Goal: Task Accomplishment & Management: Complete application form

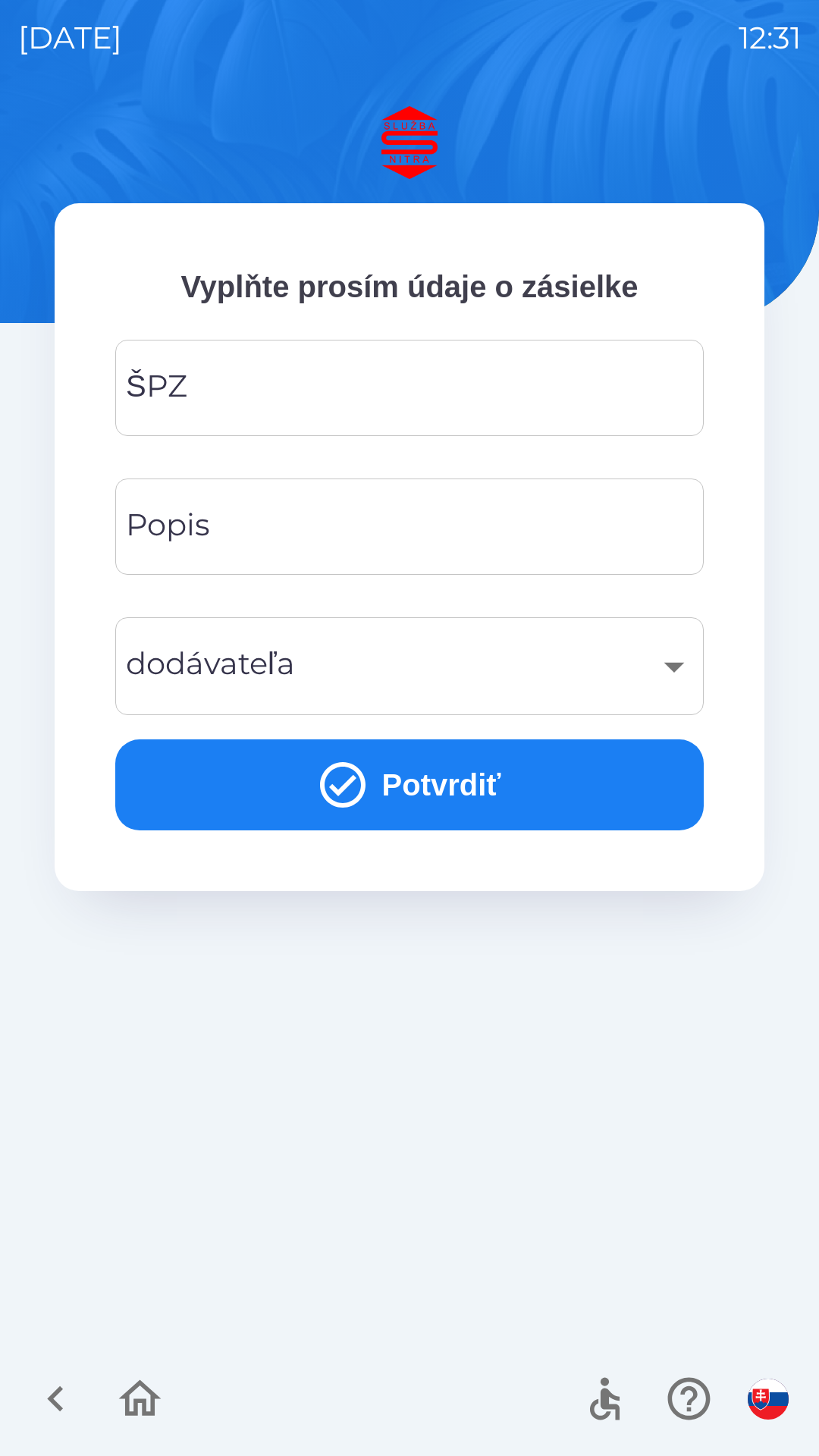
click at [261, 395] on input "ŠPZ" at bounding box center [410, 387] width 552 height 60
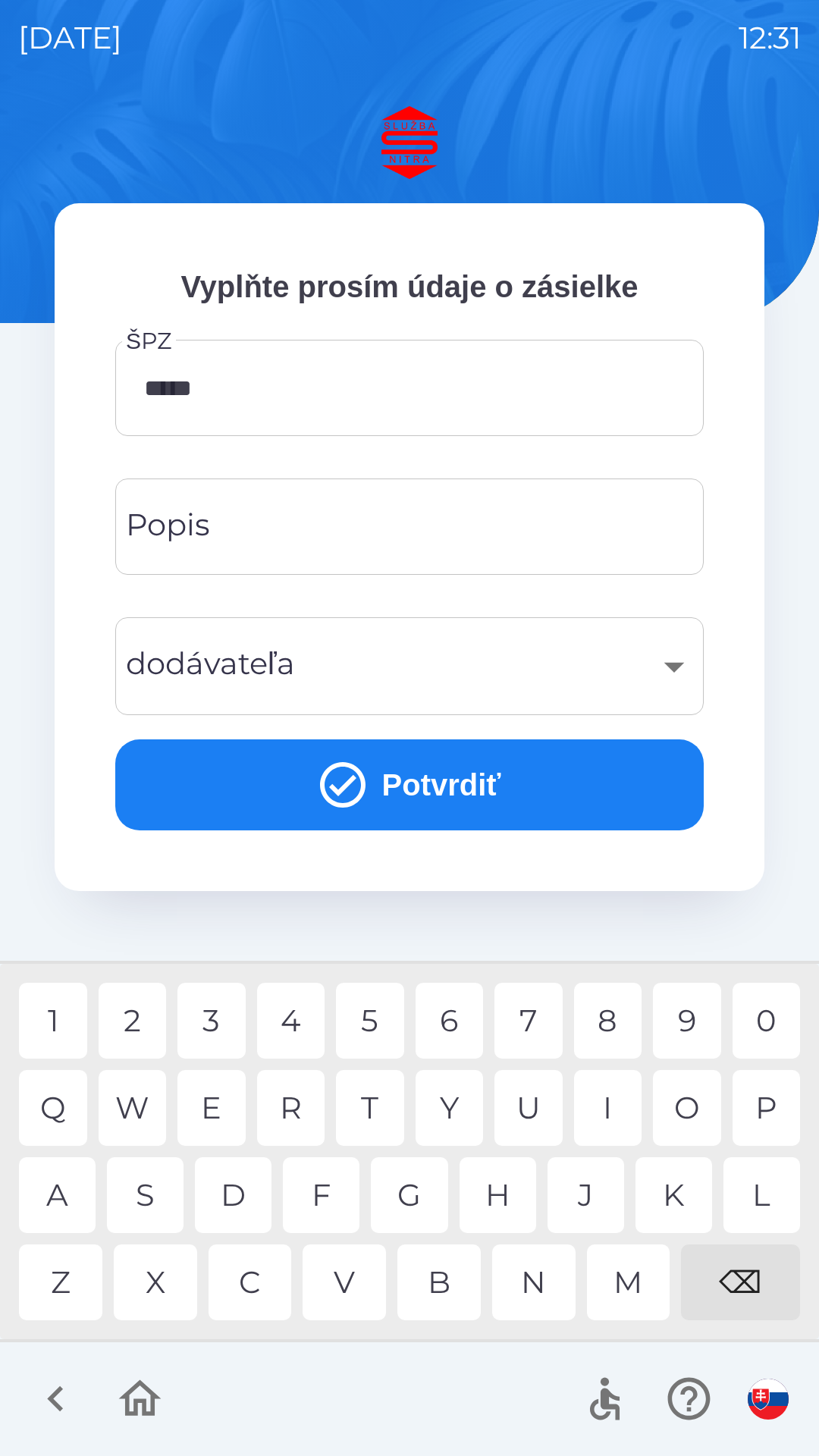
type input "******"
click at [538, 1027] on div "7" at bounding box center [529, 1020] width 69 height 76
click at [198, 663] on div "​" at bounding box center [410, 666] width 552 height 61
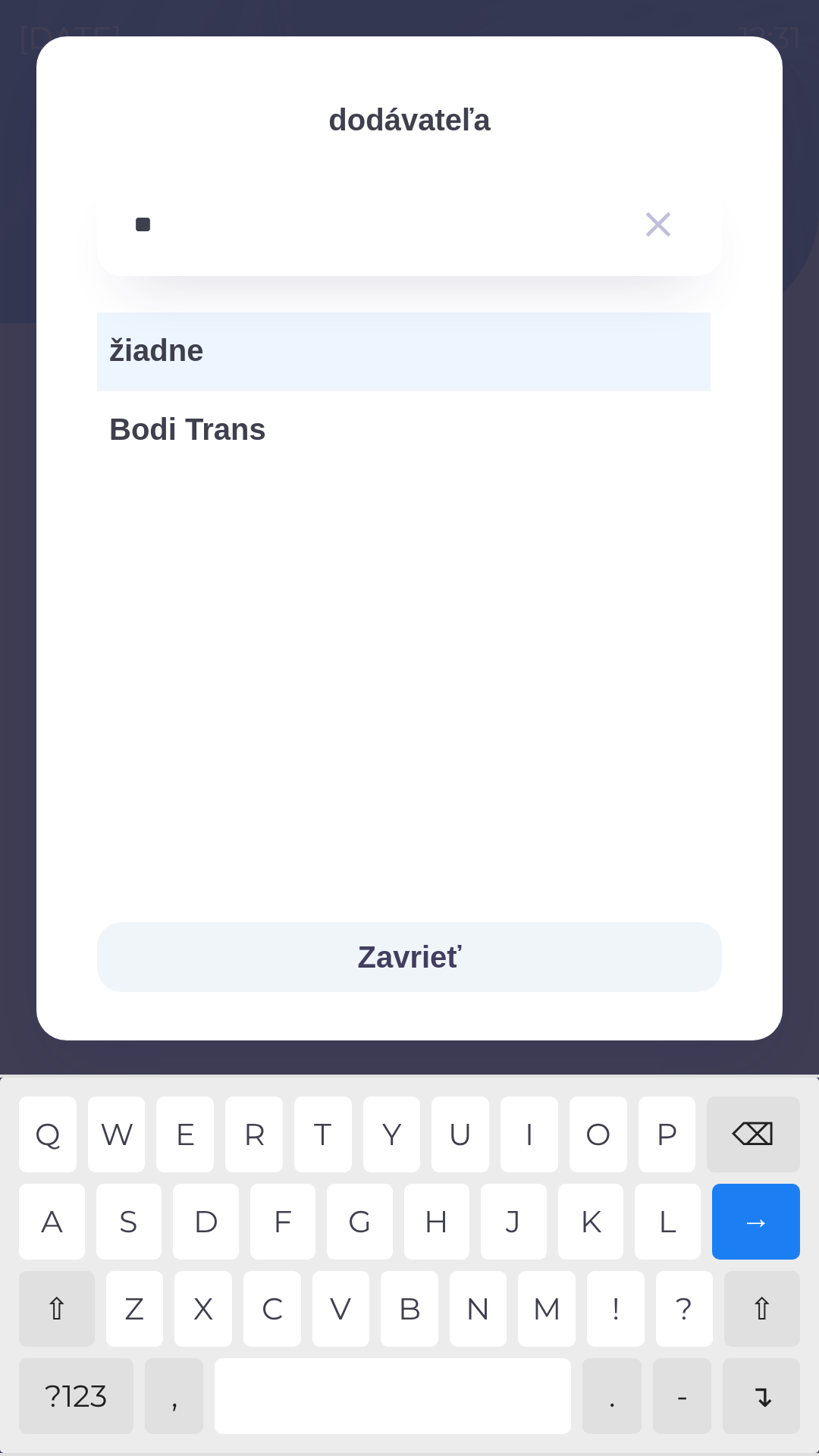
click at [589, 1125] on div "O" at bounding box center [598, 1134] width 58 height 76
click at [260, 1131] on div "R" at bounding box center [254, 1134] width 58 height 76
click at [414, 1309] on div "B" at bounding box center [410, 1308] width 58 height 76
click at [671, 1212] on div "L" at bounding box center [667, 1221] width 66 height 76
click at [396, 1131] on div "Y" at bounding box center [392, 1134] width 58 height 76
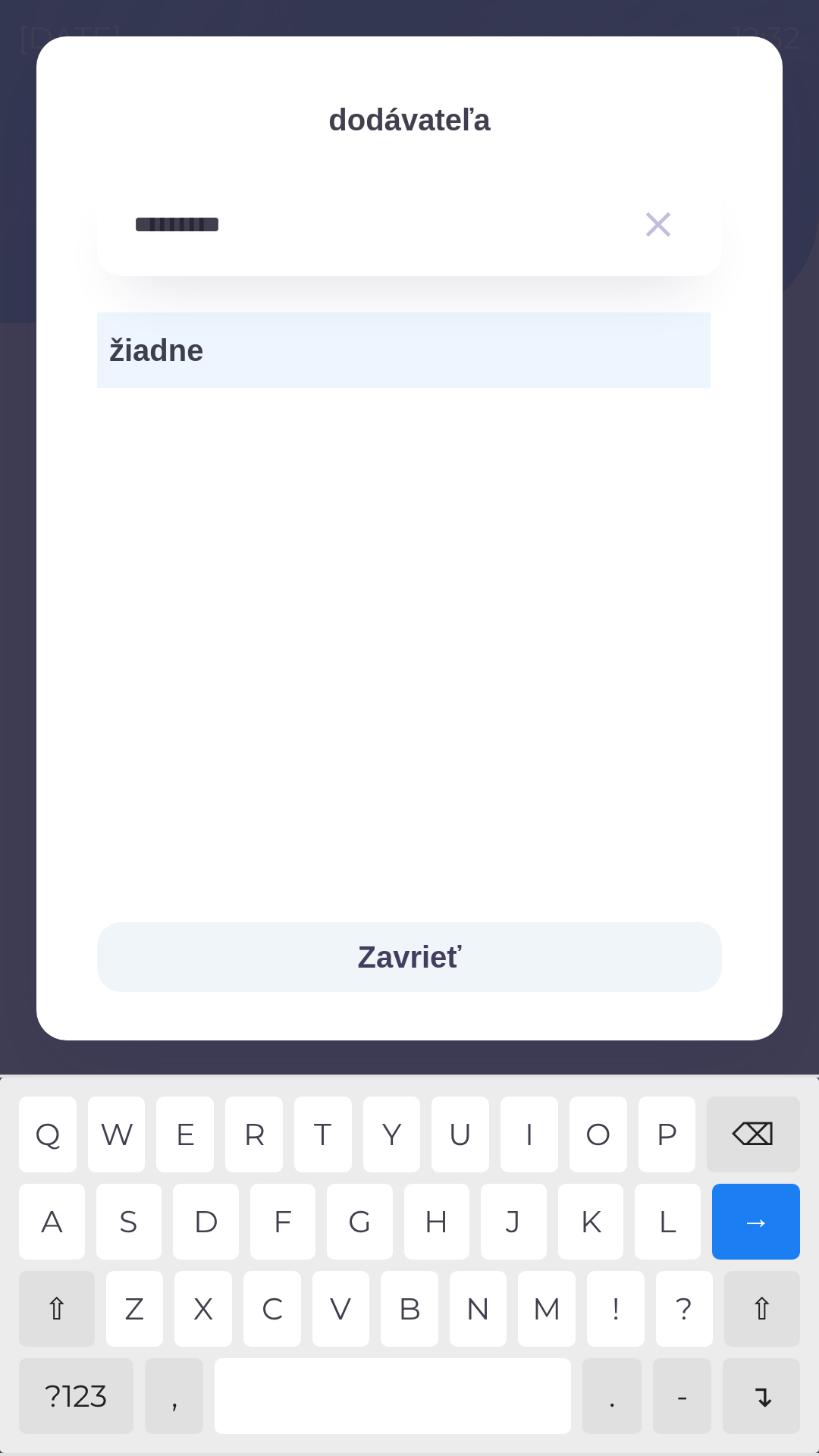
click at [662, 1126] on div "P" at bounding box center [667, 1134] width 58 height 76
type input "**********"
click at [411, 957] on button "Zavrieť" at bounding box center [410, 957] width 625 height 70
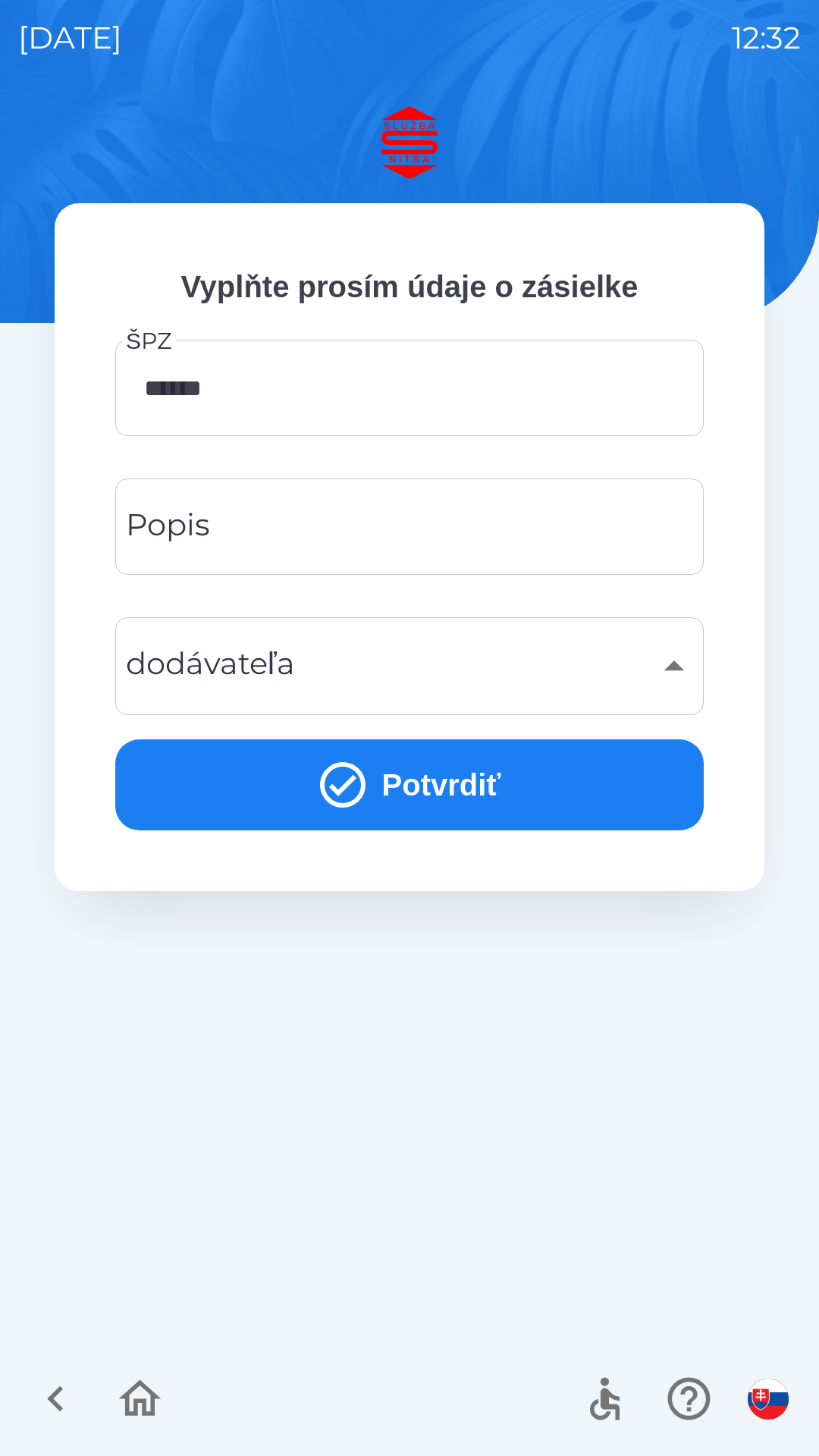
click at [425, 804] on button "Potvrdiť" at bounding box center [409, 785] width 588 height 91
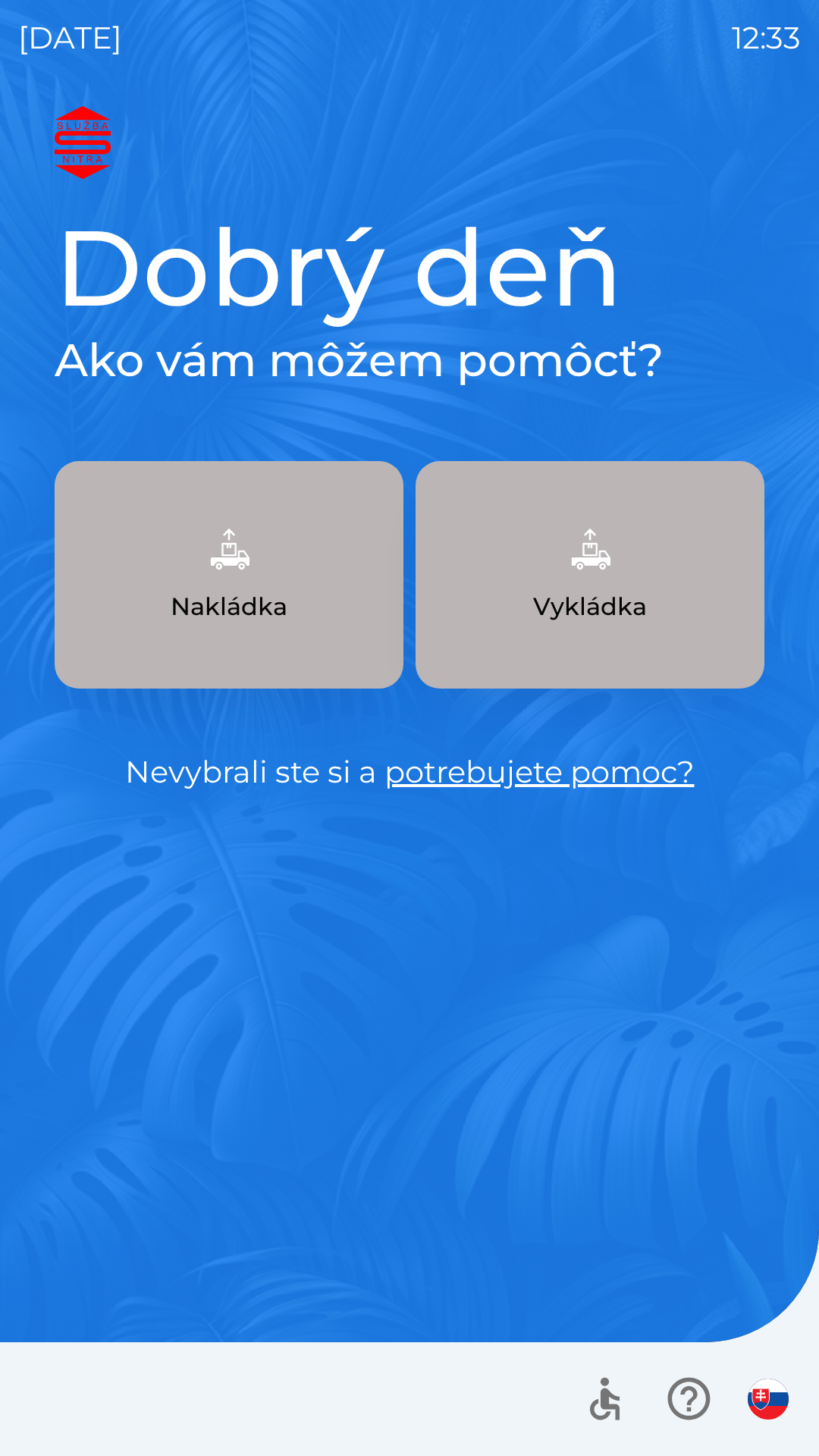
click at [263, 576] on button "Nakládka" at bounding box center [229, 574] width 349 height 228
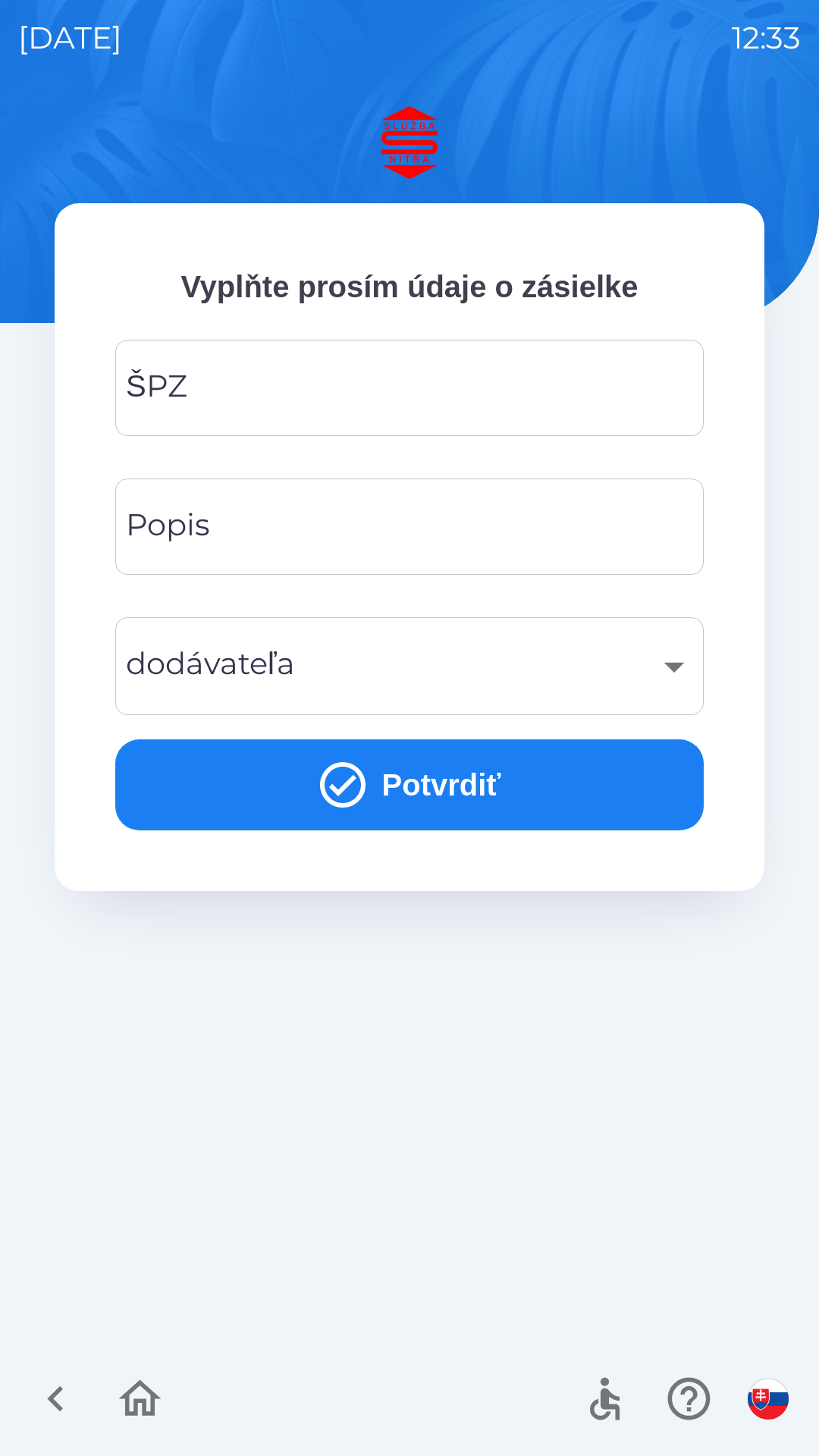
click at [191, 392] on input "ŠPZ" at bounding box center [410, 387] width 552 height 60
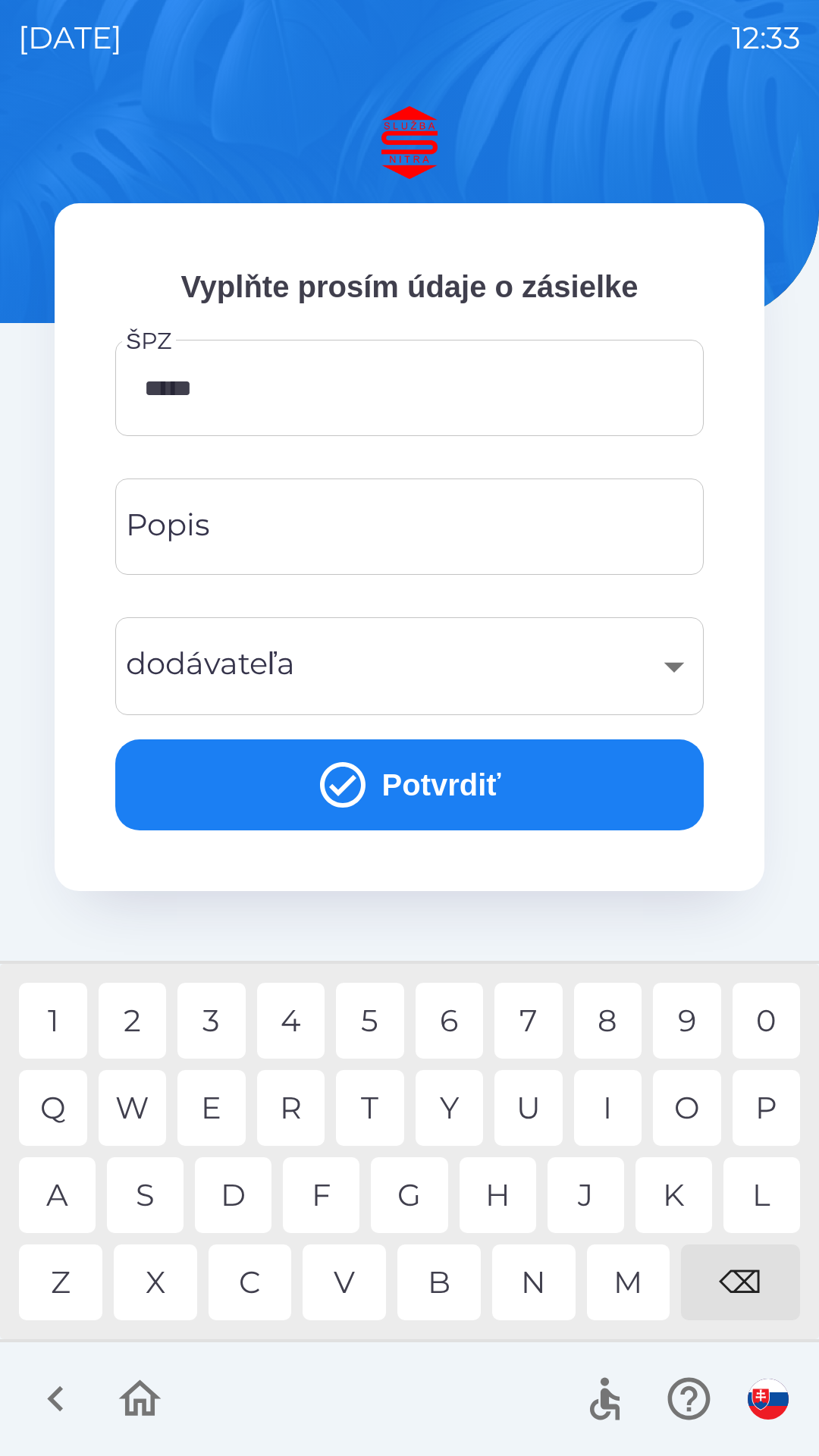
click at [224, 1029] on div "3" at bounding box center [212, 1020] width 69 height 76
type input "******"
click at [534, 1023] on div "7" at bounding box center [529, 1020] width 69 height 76
click at [404, 796] on button "Potvrdiť" at bounding box center [409, 785] width 588 height 91
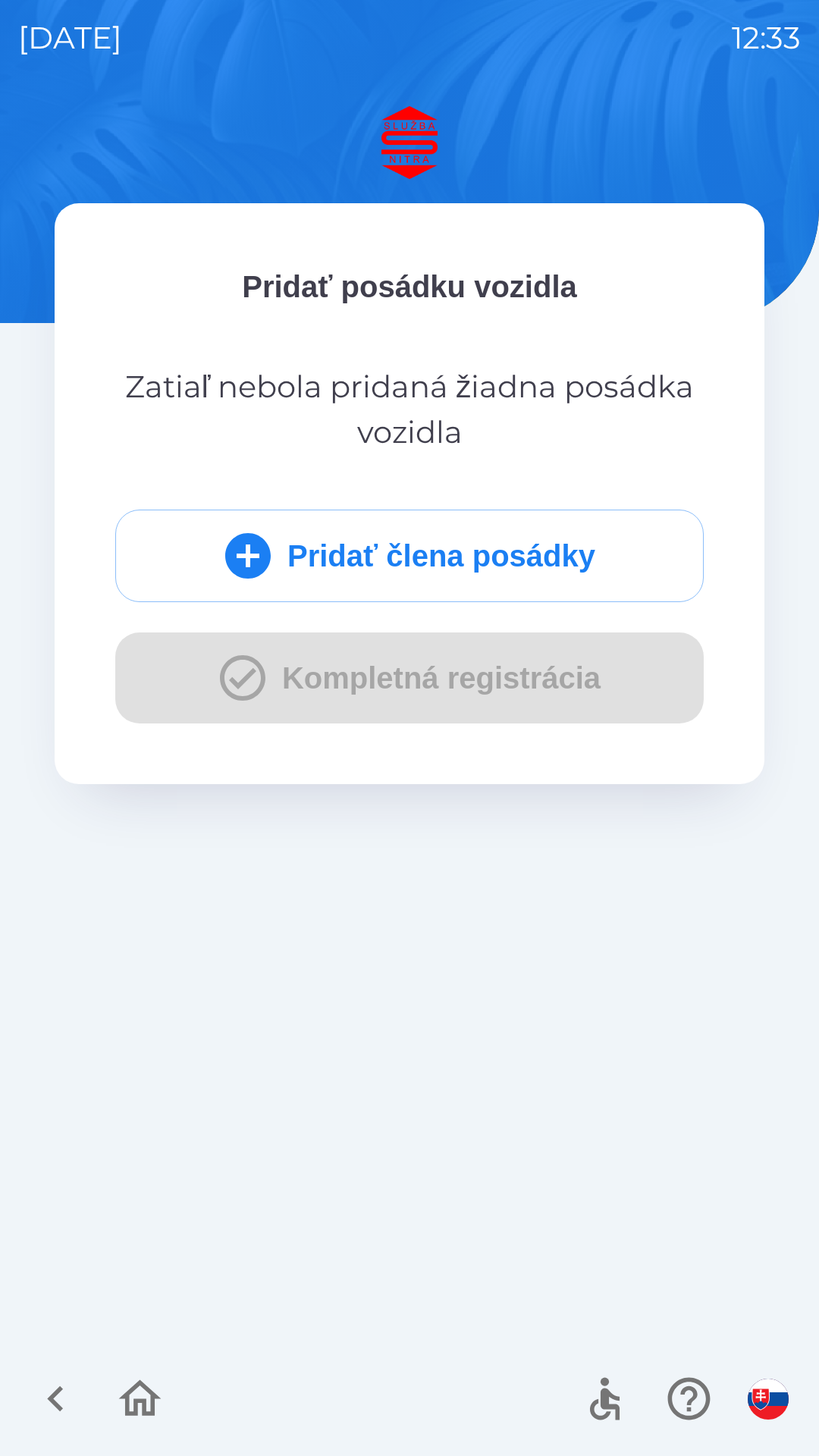
click at [368, 683] on div "Pridať člena posádky Kompletná registrácia" at bounding box center [409, 617] width 588 height 214
click at [347, 574] on button "Pridať člena posádky" at bounding box center [409, 555] width 588 height 92
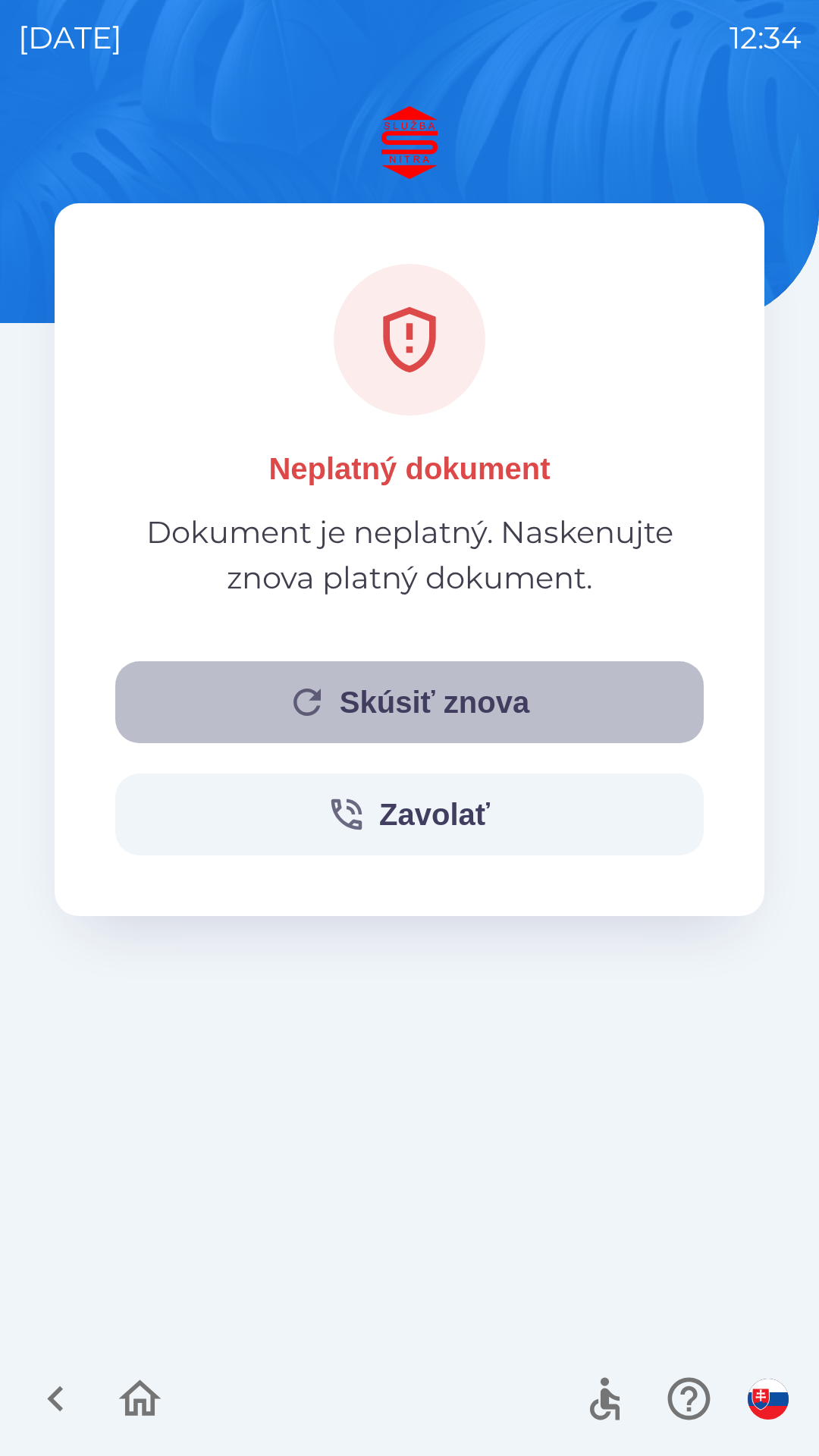
click at [350, 706] on button "Skúsiť znova" at bounding box center [409, 702] width 588 height 82
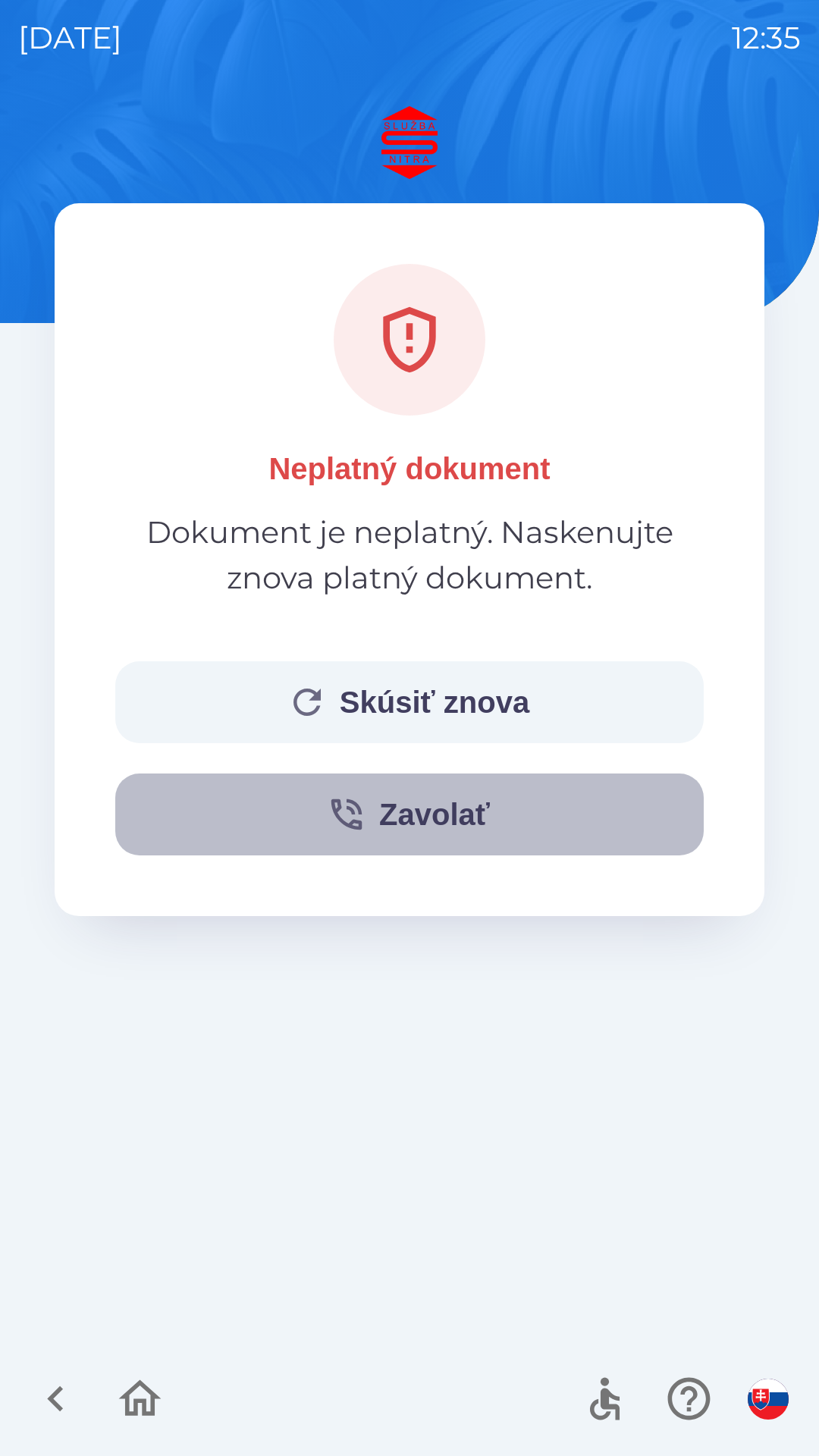
click at [384, 820] on button "Zavolať" at bounding box center [409, 814] width 588 height 82
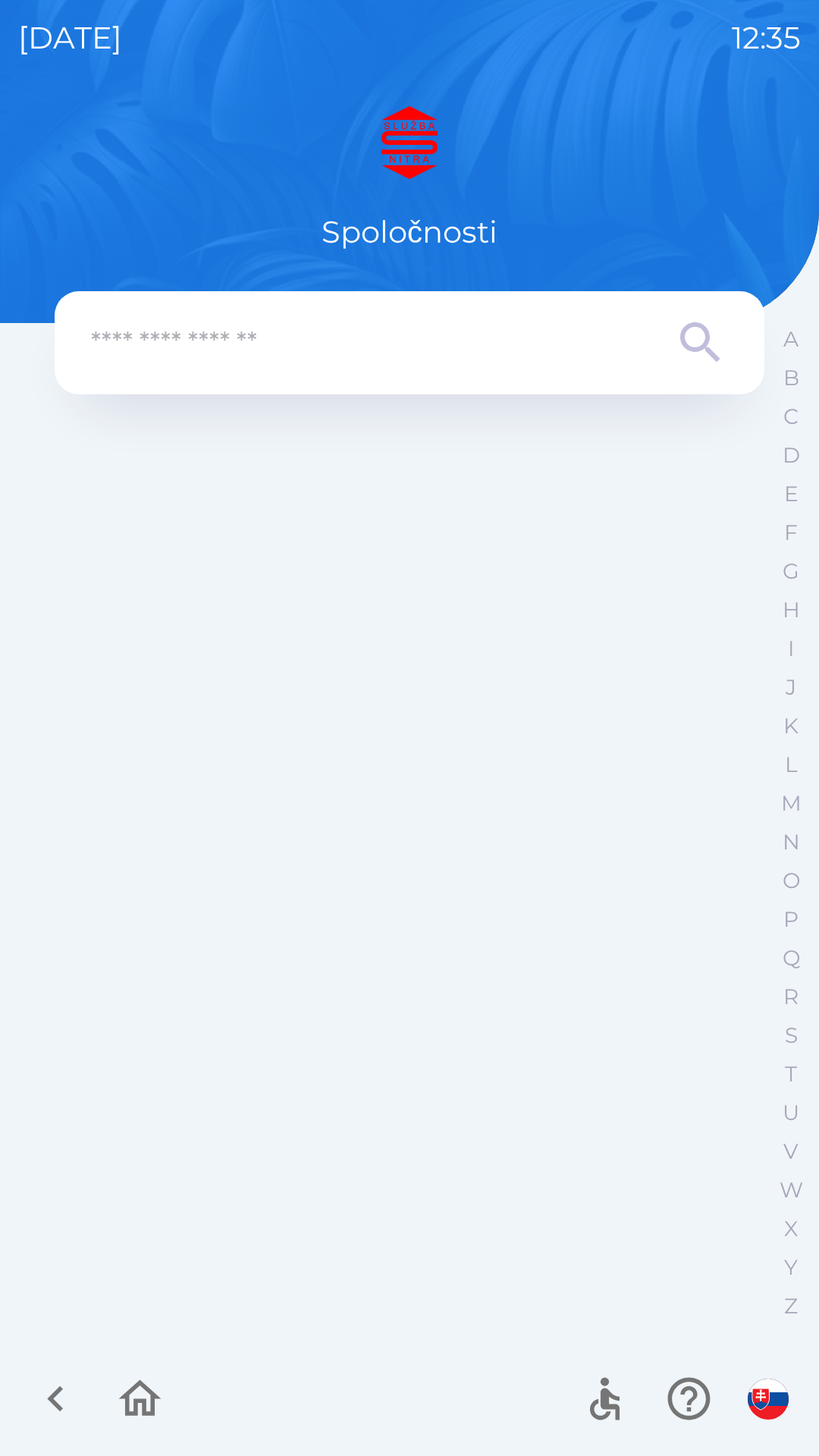
click at [69, 1384] on icon "button" at bounding box center [55, 1399] width 51 height 51
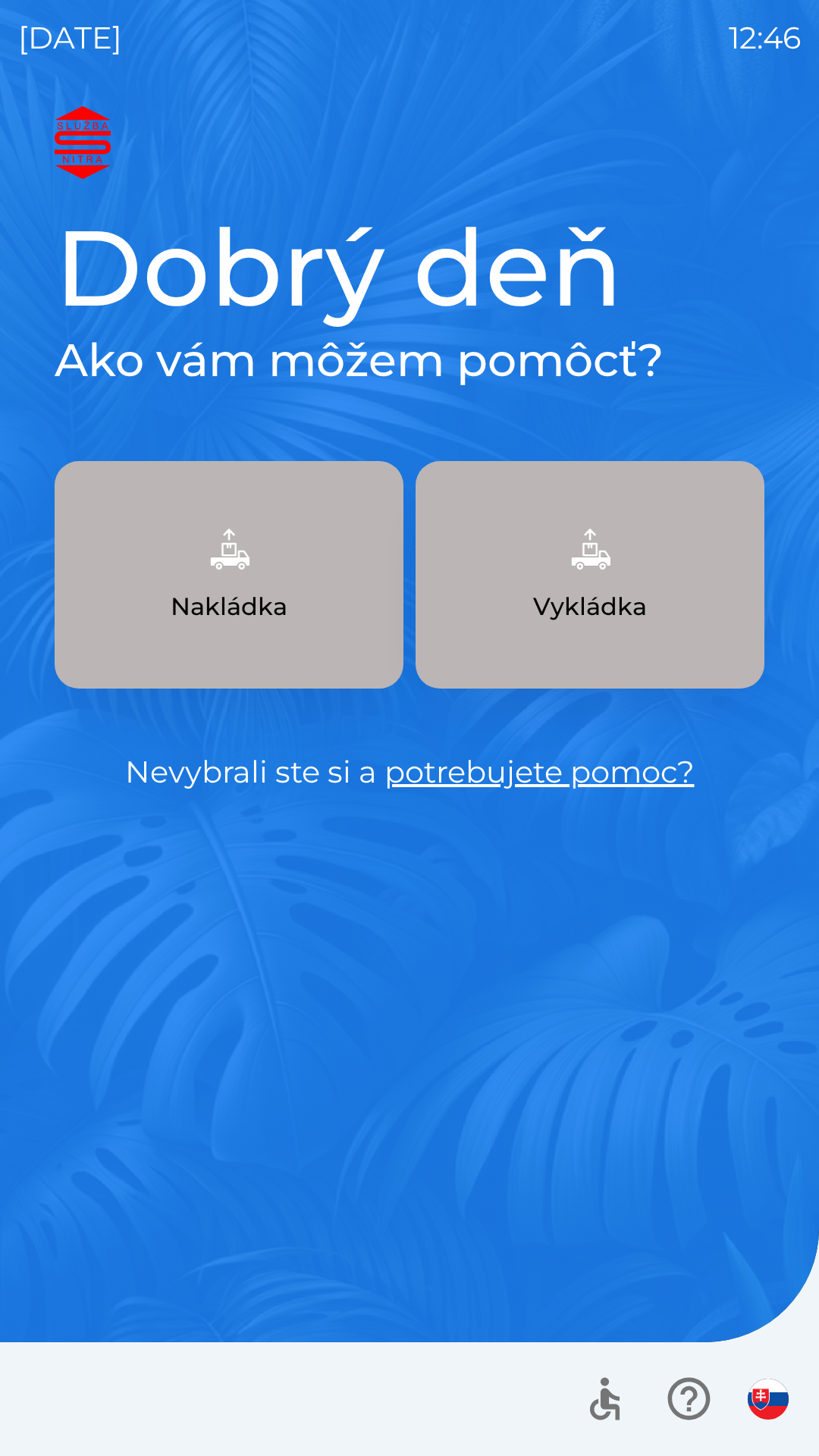
click at [257, 601] on p "Nakládka" at bounding box center [228, 606] width 117 height 37
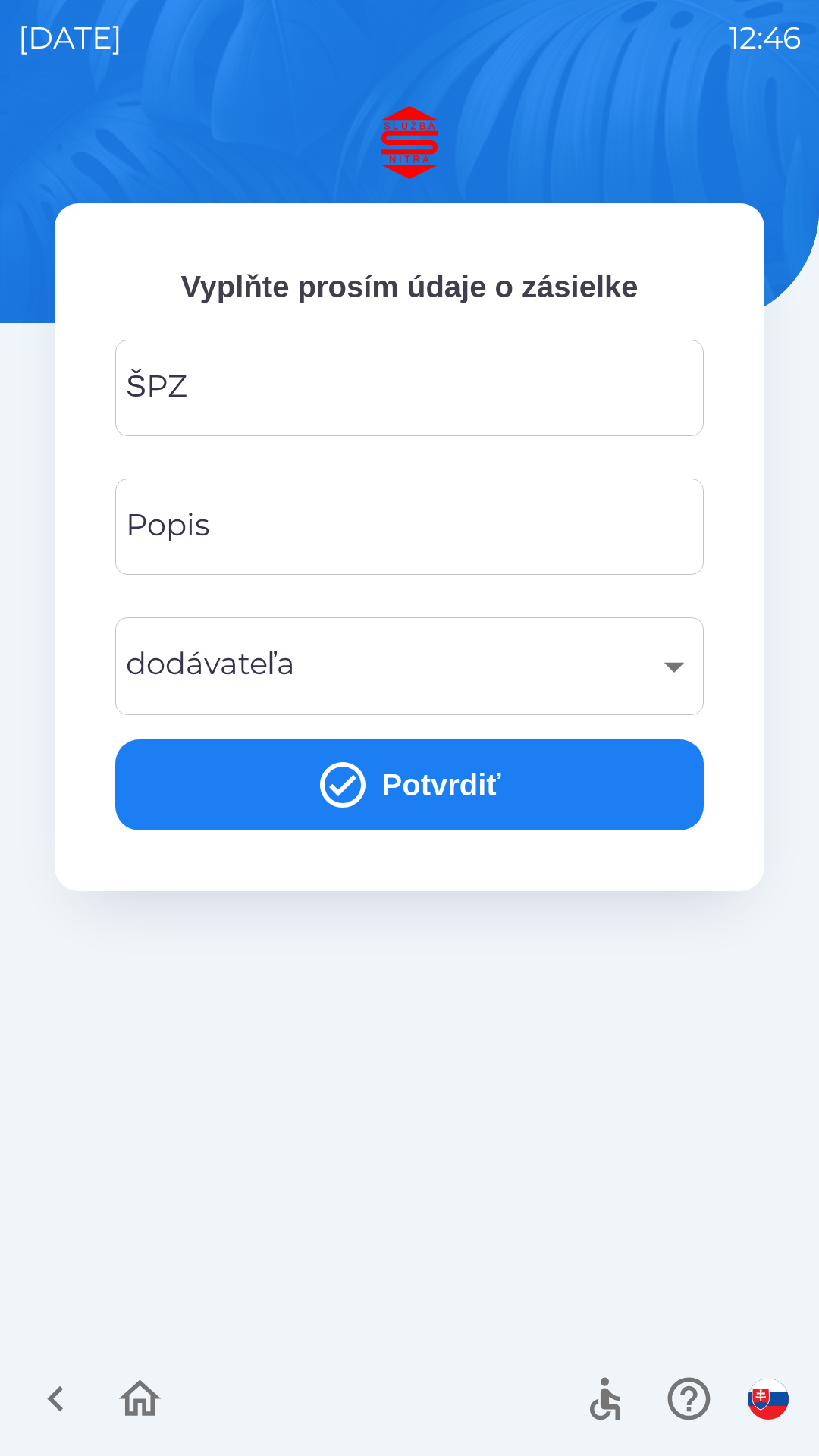
click at [253, 402] on input "ŠPZ" at bounding box center [410, 387] width 552 height 60
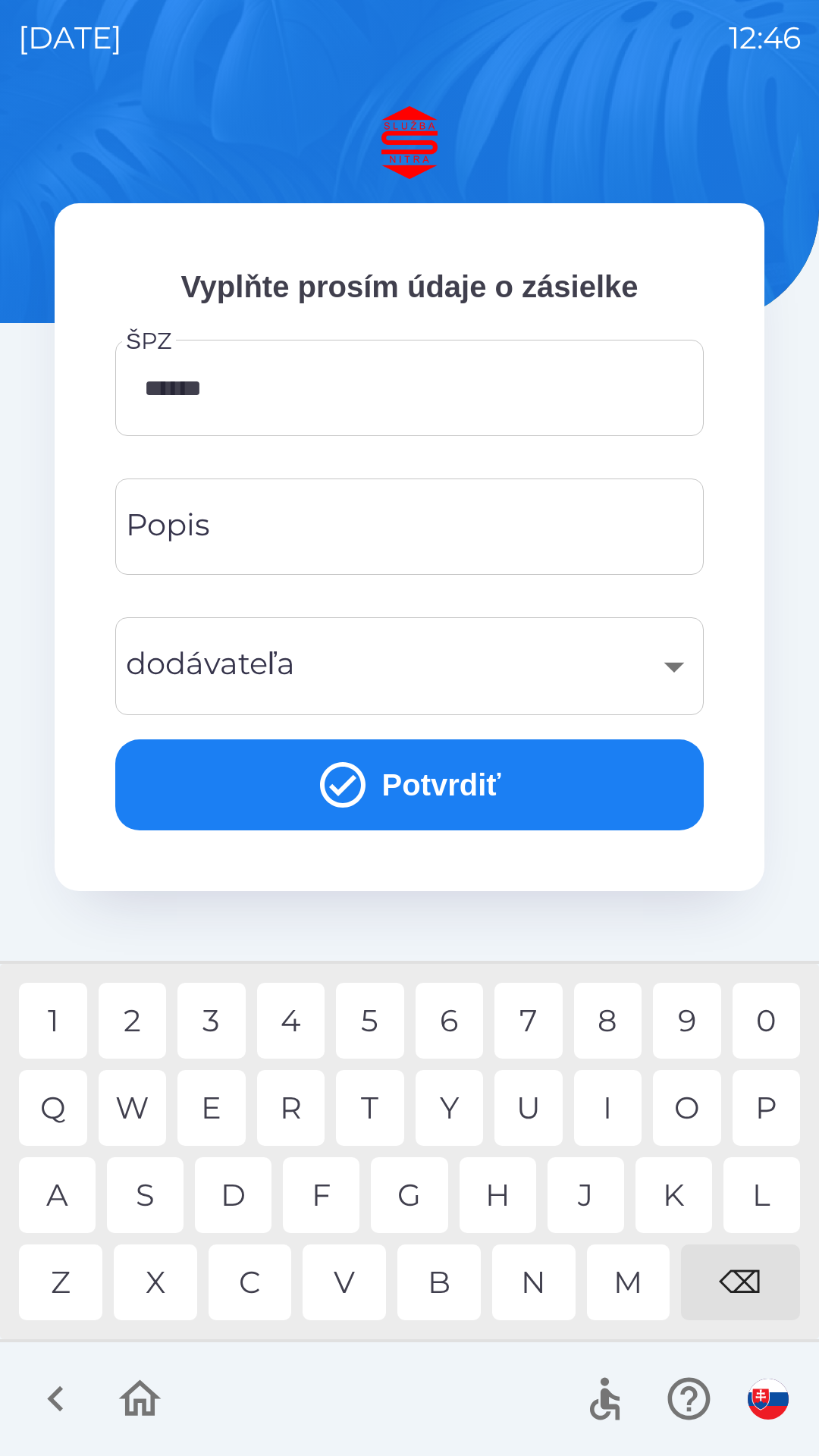
click at [432, 1293] on div "B" at bounding box center [439, 1282] width 83 height 76
type input "*******"
click at [653, 659] on div "​" at bounding box center [410, 666] width 552 height 61
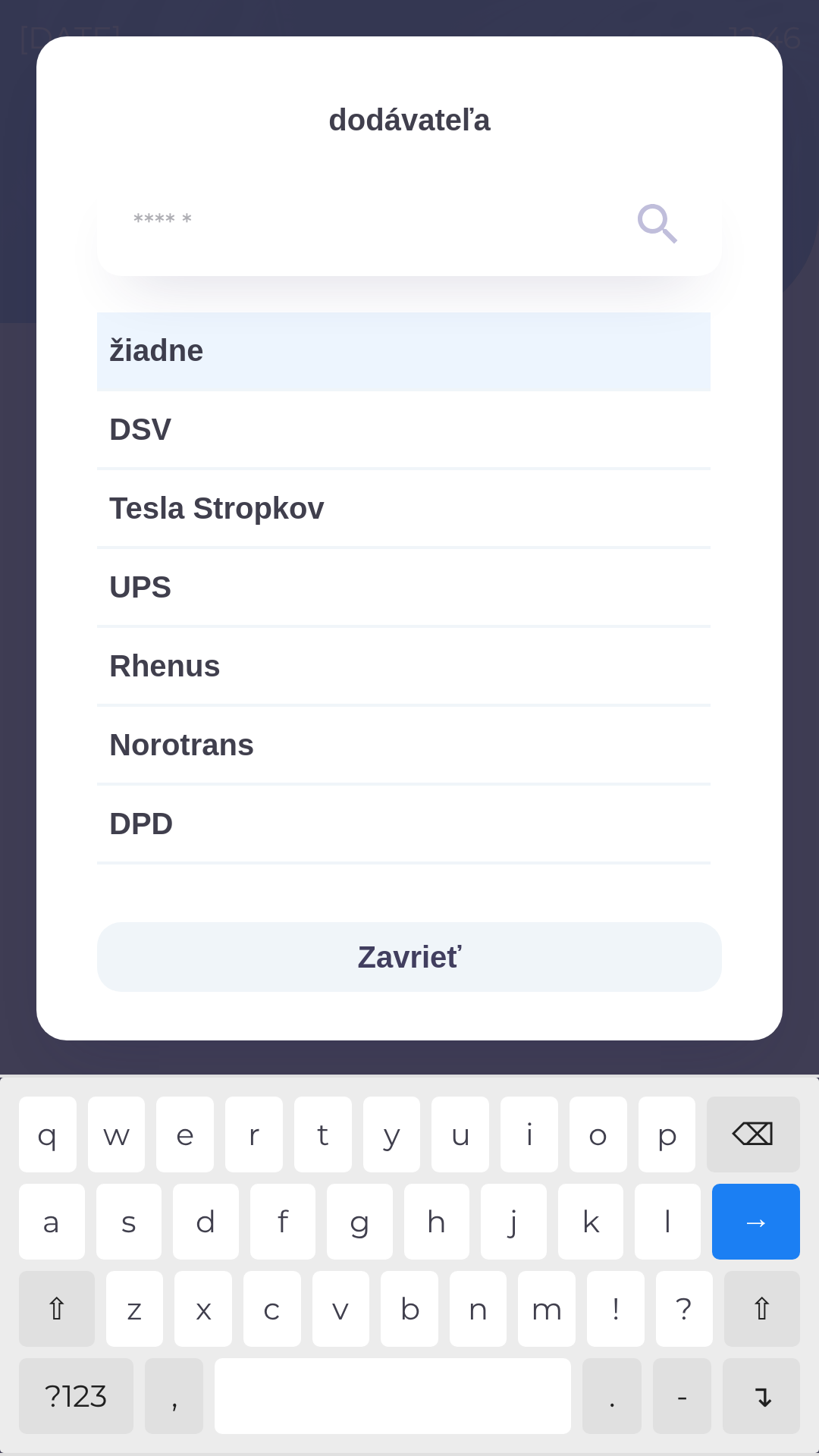
click at [198, 350] on span "žiadne" at bounding box center [404, 351] width 589 height 46
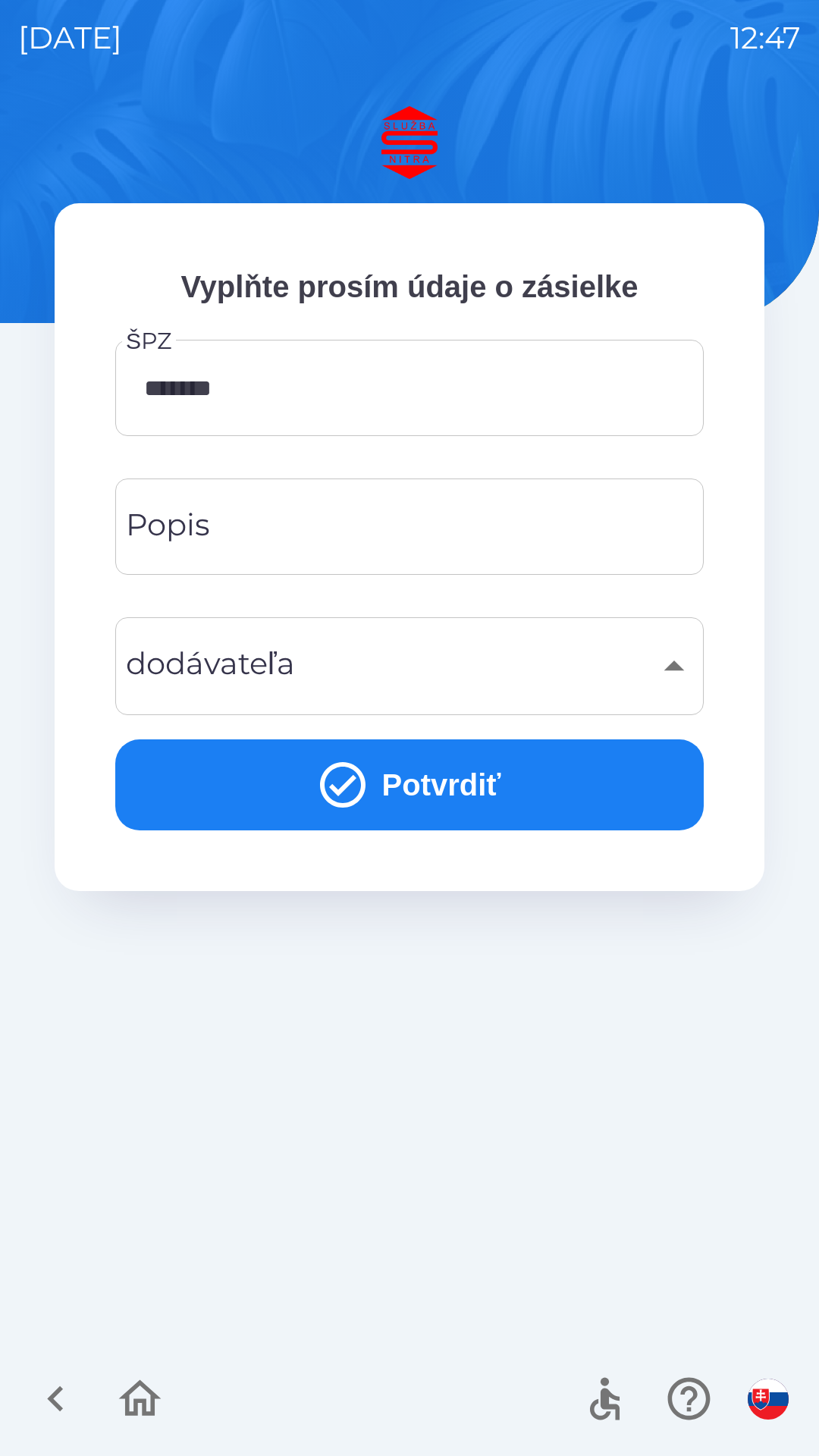
click at [427, 788] on button "Potvrdiť" at bounding box center [409, 785] width 588 height 91
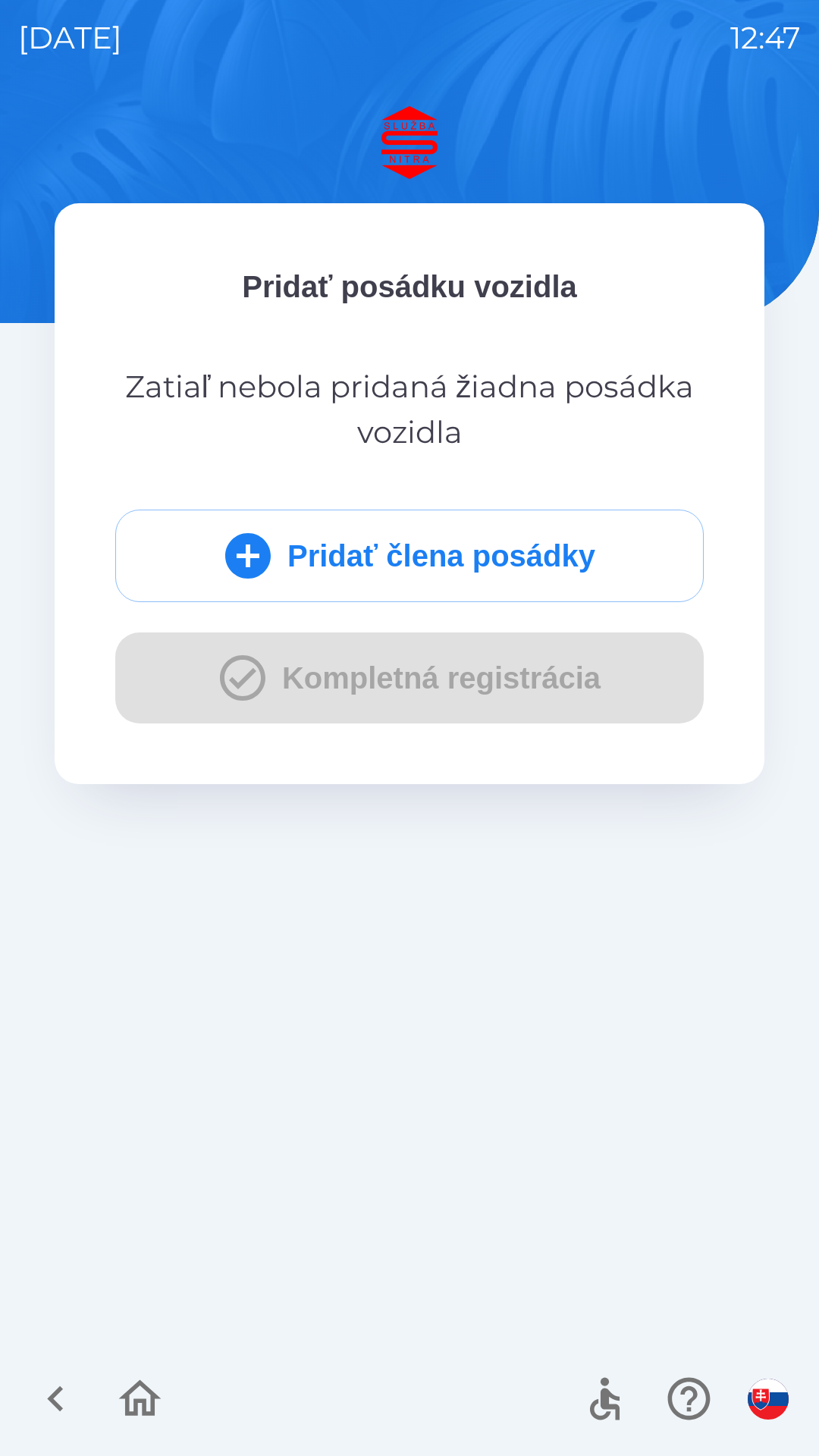
click at [342, 559] on button "Pridať člena posádky" at bounding box center [409, 555] width 588 height 92
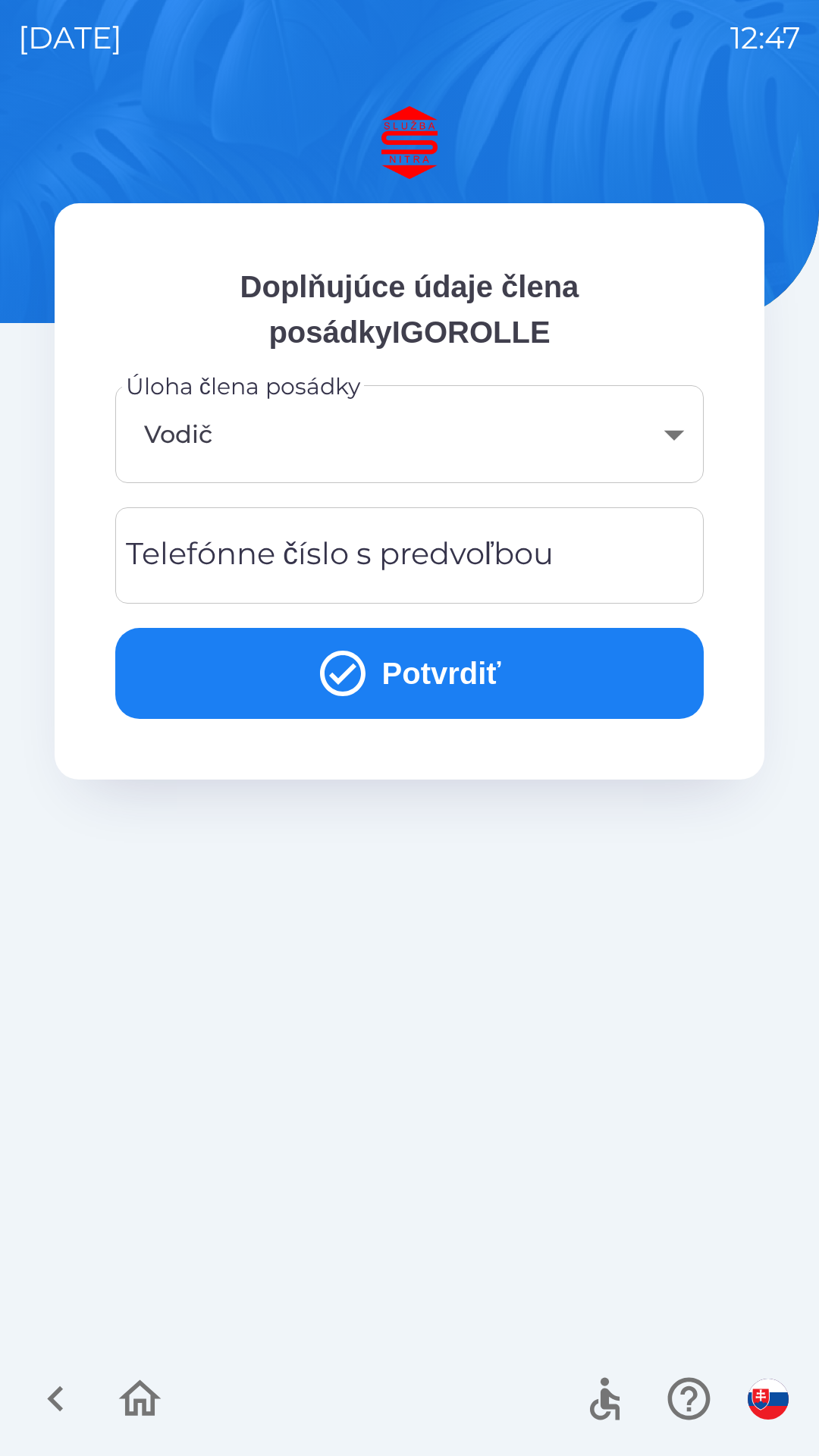
click at [350, 550] on div "Telefónne číslo s predvoľbou Telefónne číslo s predvoľbou" at bounding box center [409, 555] width 588 height 96
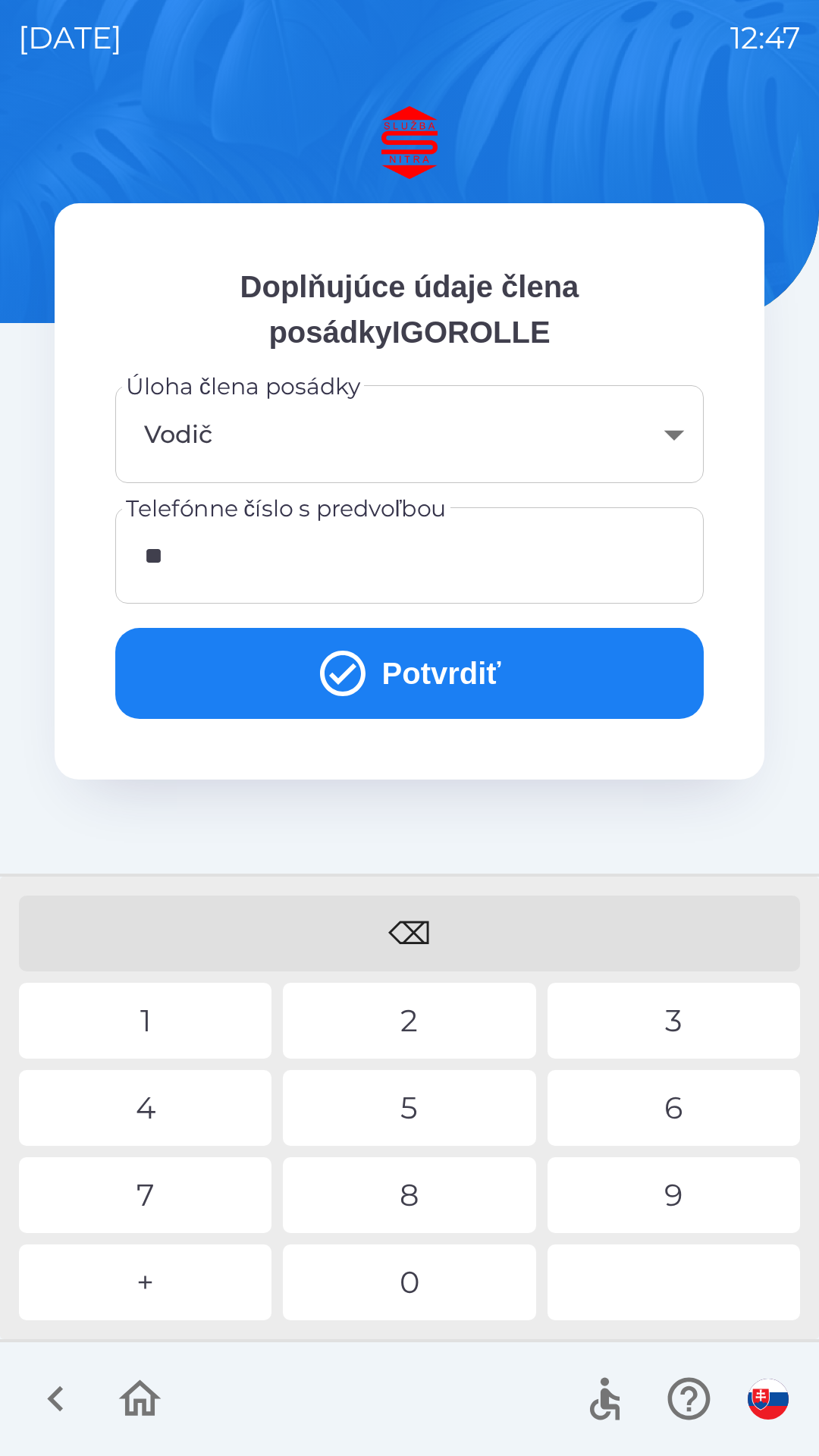
click at [173, 1113] on div "4" at bounding box center [145, 1108] width 253 height 76
click at [377, 1026] on div "2" at bounding box center [410, 1020] width 253 height 76
click at [198, 1018] on div "1" at bounding box center [145, 1020] width 253 height 76
click at [635, 1194] on div "9" at bounding box center [674, 1195] width 253 height 76
click at [184, 1114] on div "4" at bounding box center [145, 1108] width 253 height 76
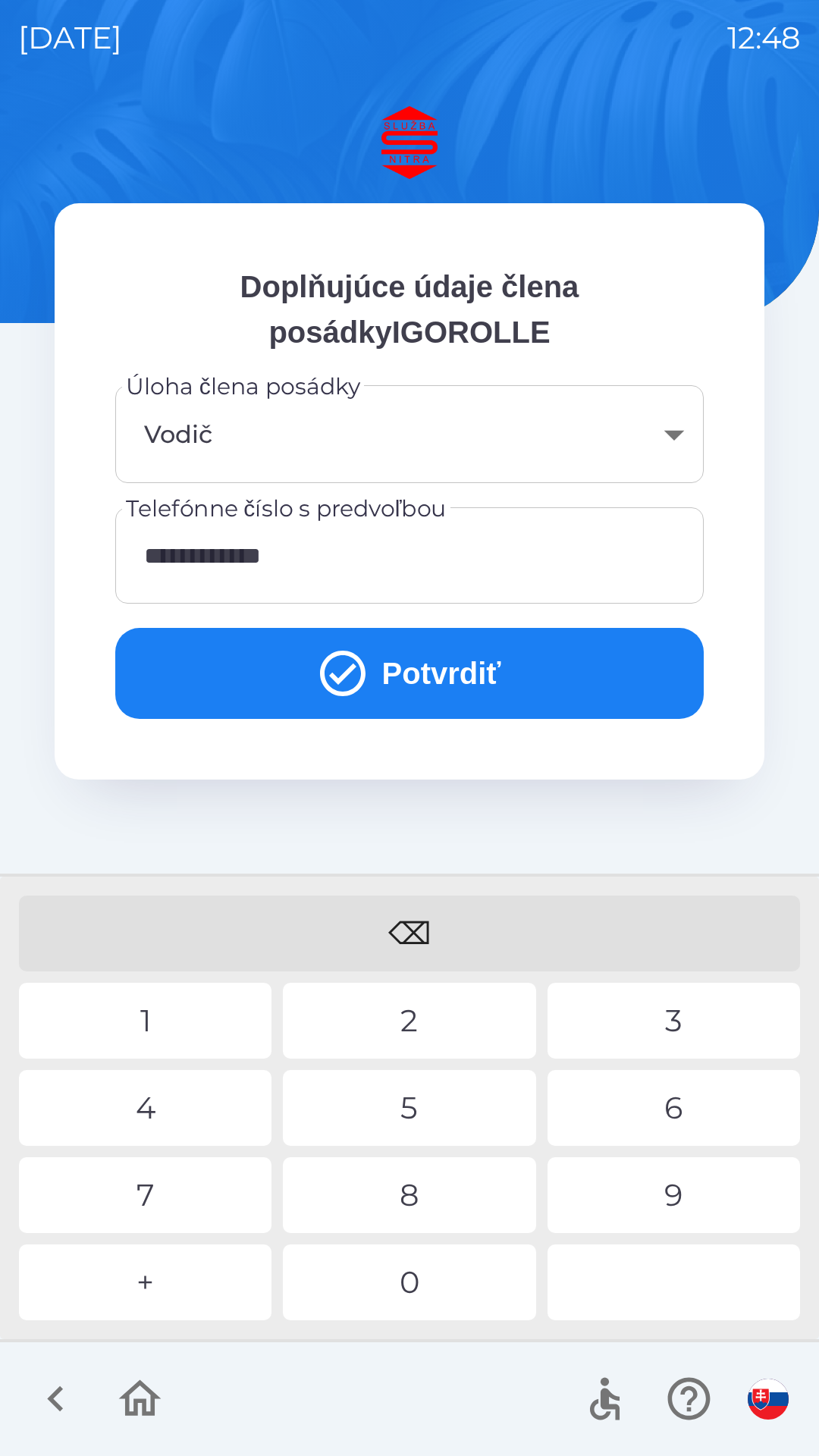
type input "**********"
click at [411, 677] on button "Potvrdiť" at bounding box center [409, 674] width 588 height 91
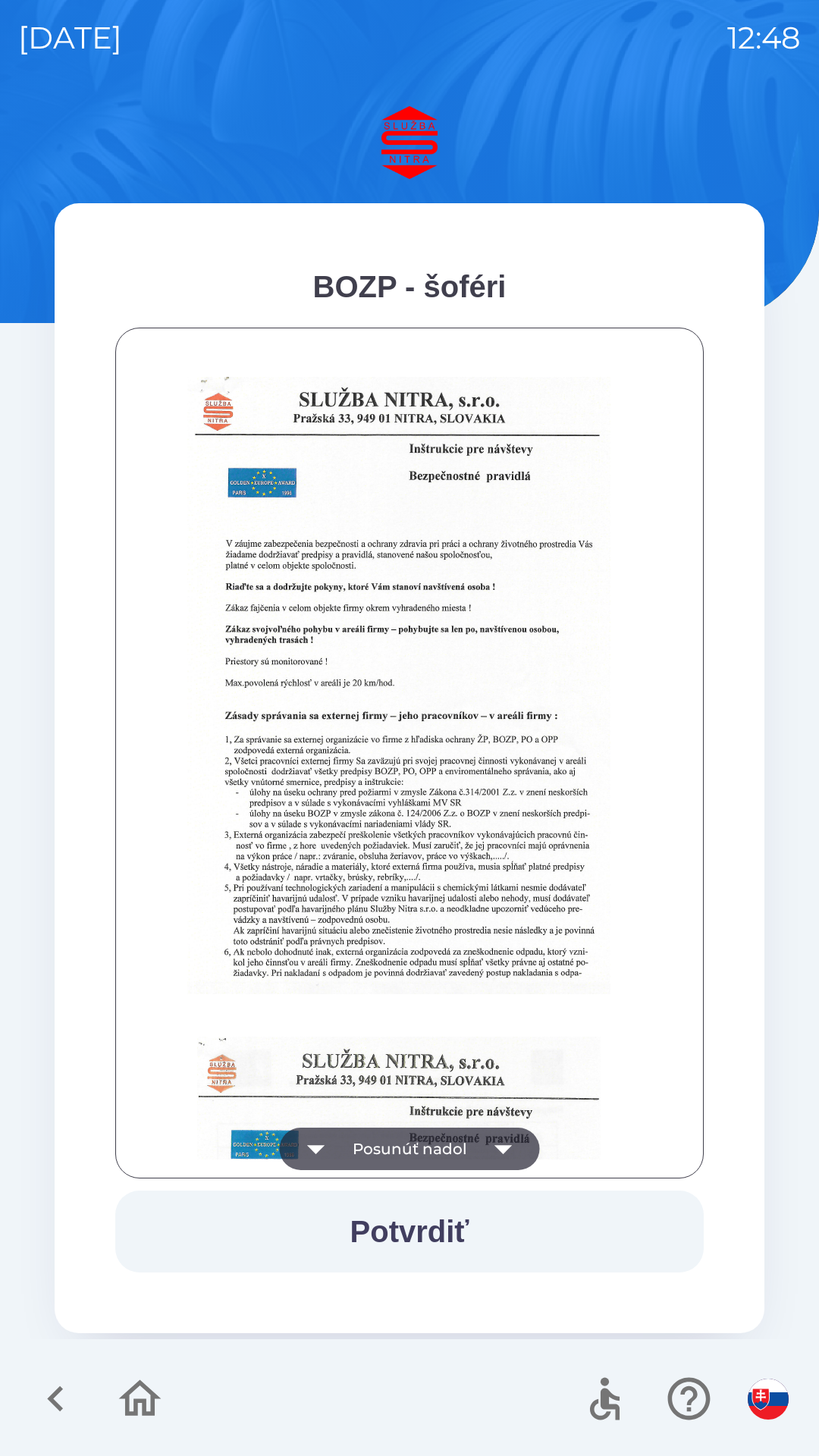
click at [501, 1147] on icon "button" at bounding box center [502, 1149] width 17 height 9
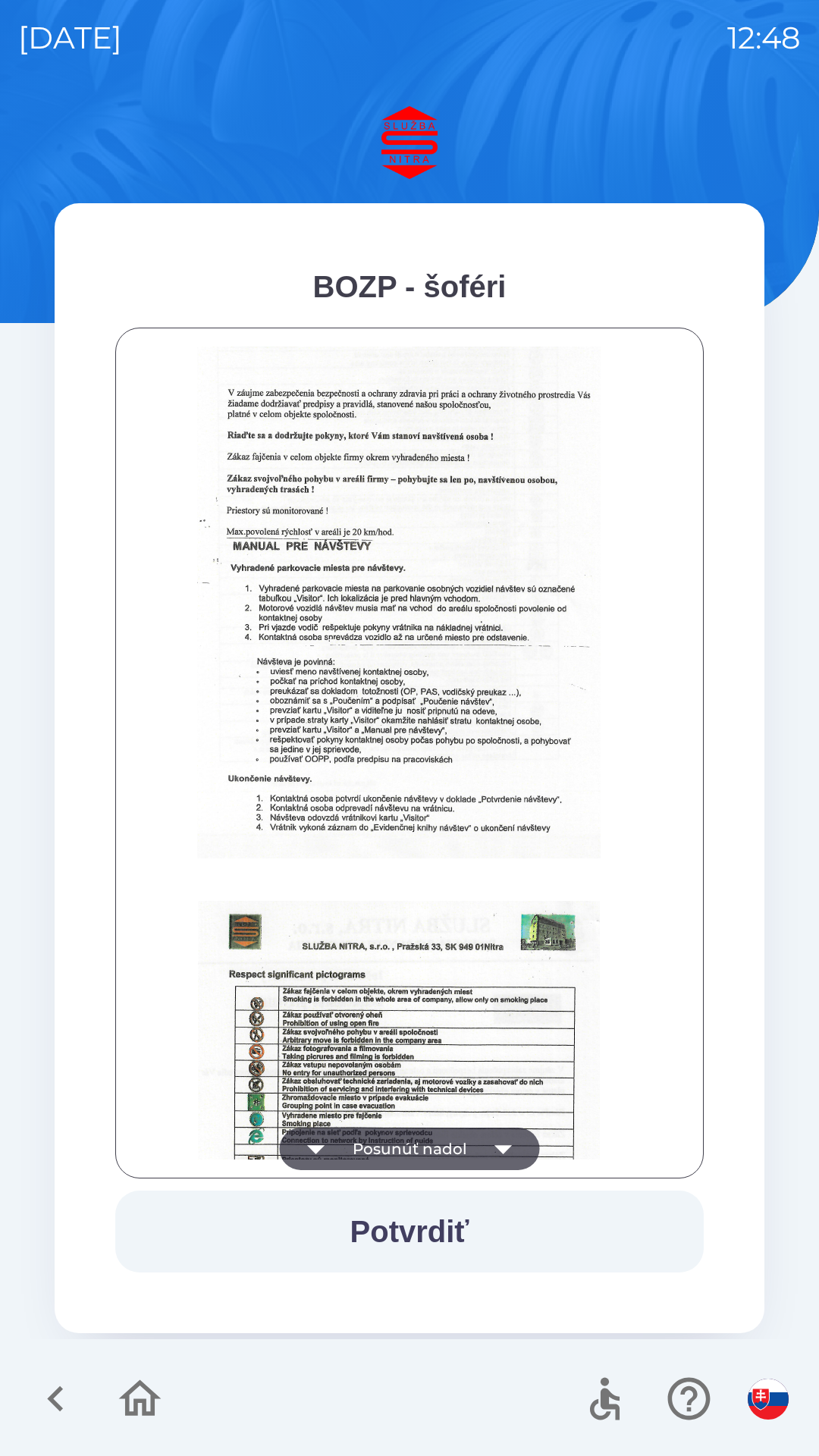
click at [506, 1146] on icon "button" at bounding box center [502, 1149] width 17 height 9
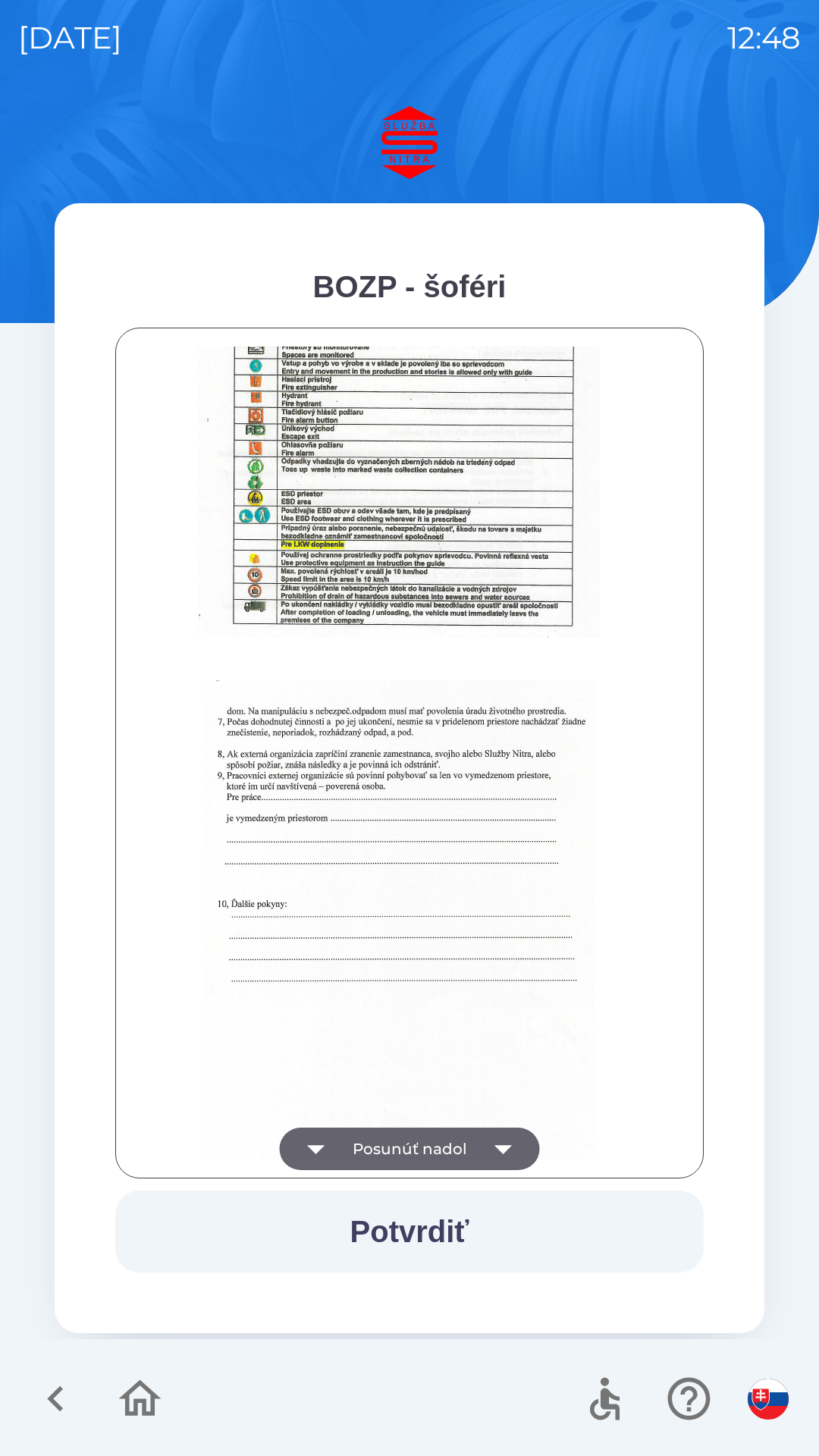
click at [503, 1153] on icon "button" at bounding box center [503, 1148] width 42 height 42
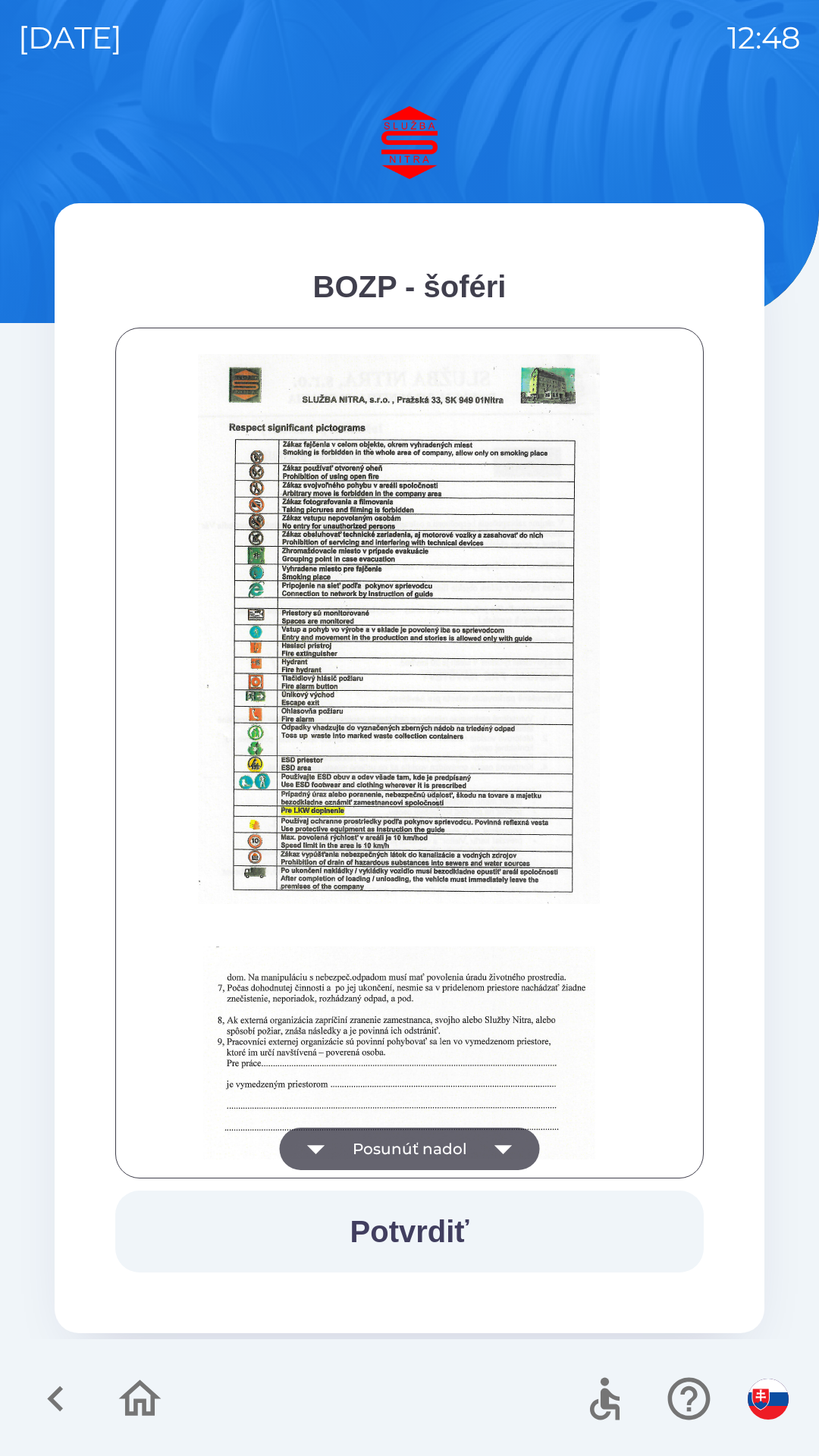
scroll to position [1360, 0]
click at [502, 1147] on icon "button" at bounding box center [502, 1149] width 17 height 9
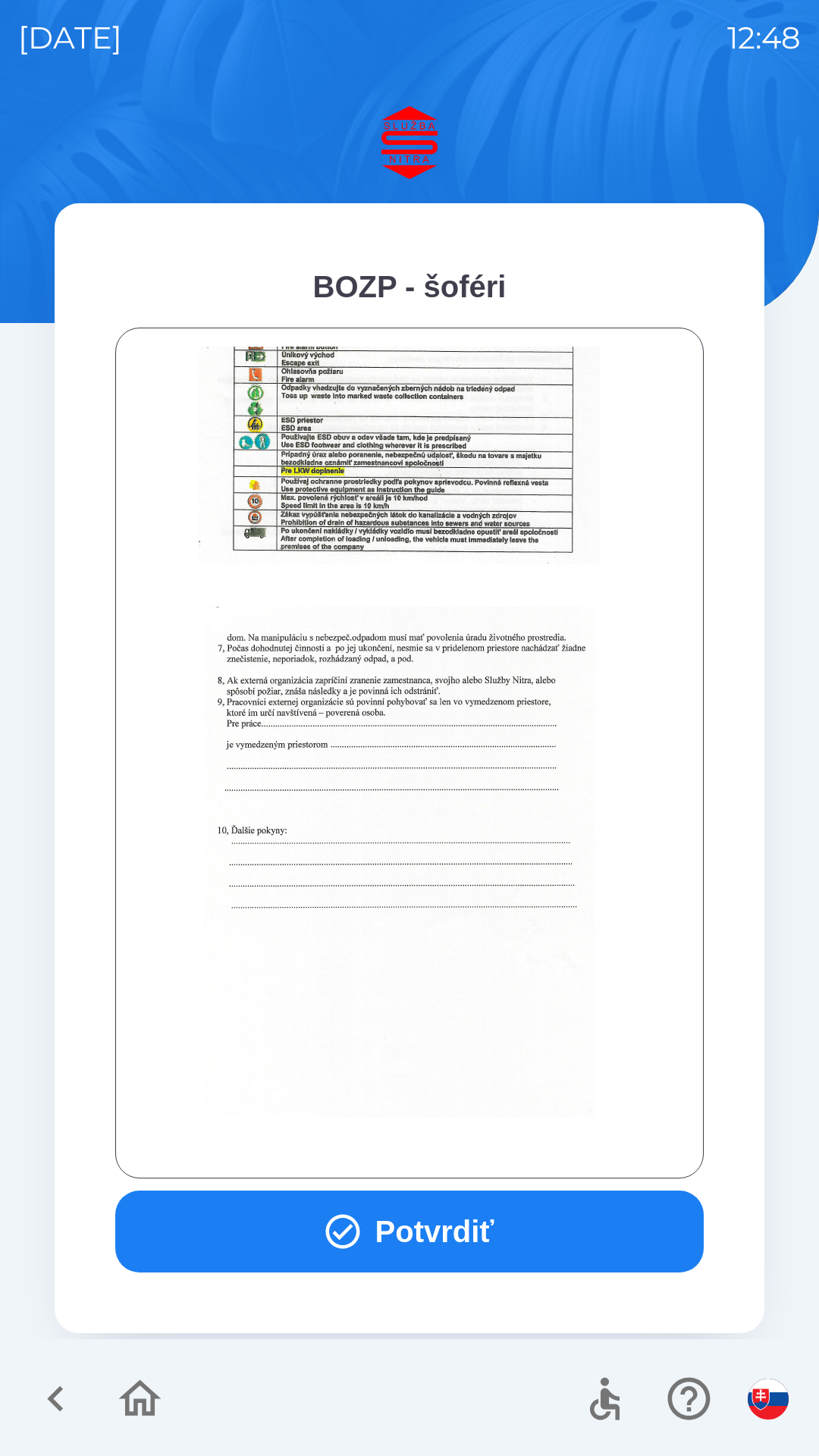
click at [485, 1215] on button "Potvrdiť" at bounding box center [409, 1232] width 588 height 82
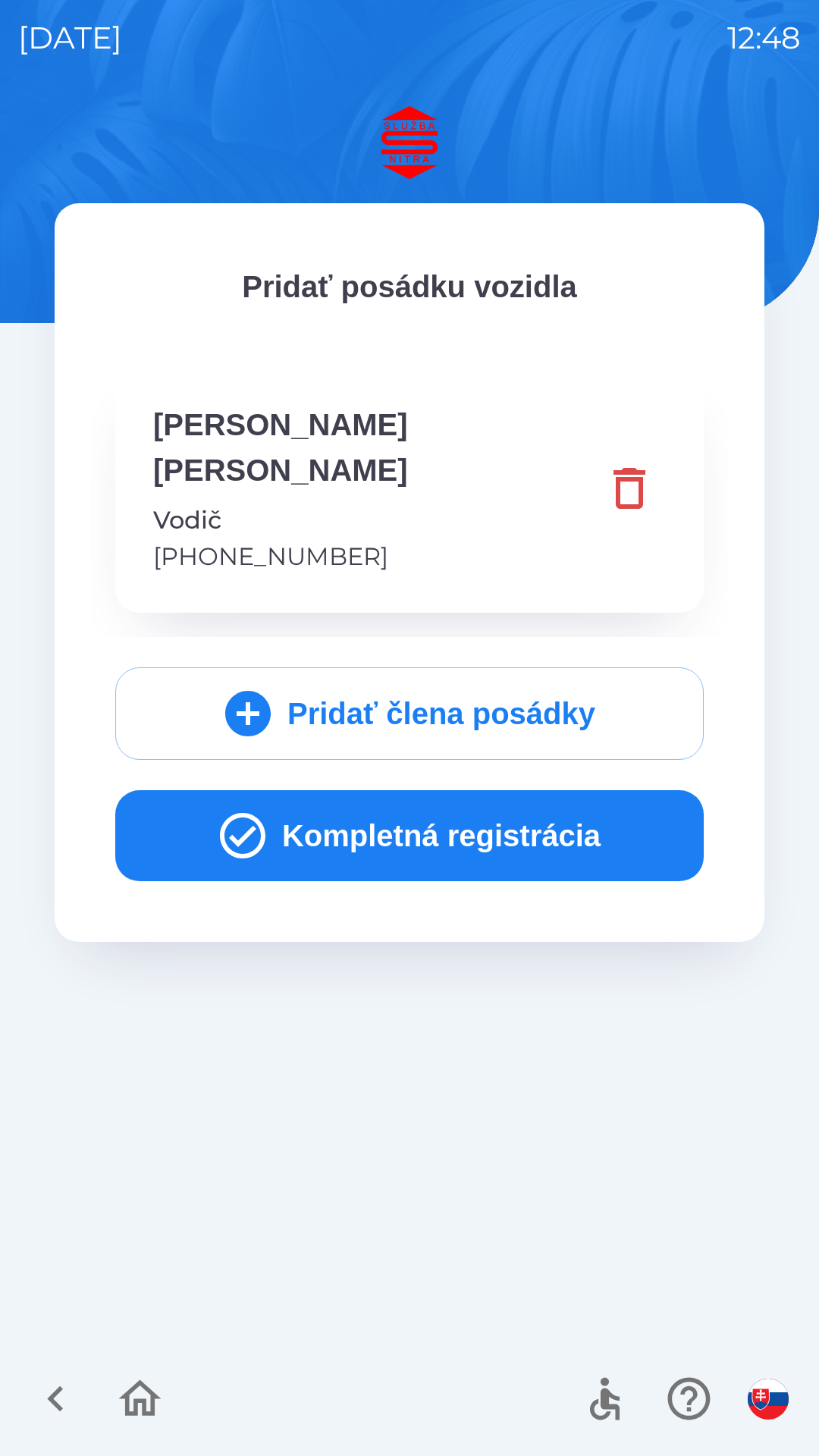
click at [459, 792] on button "Kompletná registrácia" at bounding box center [409, 836] width 588 height 91
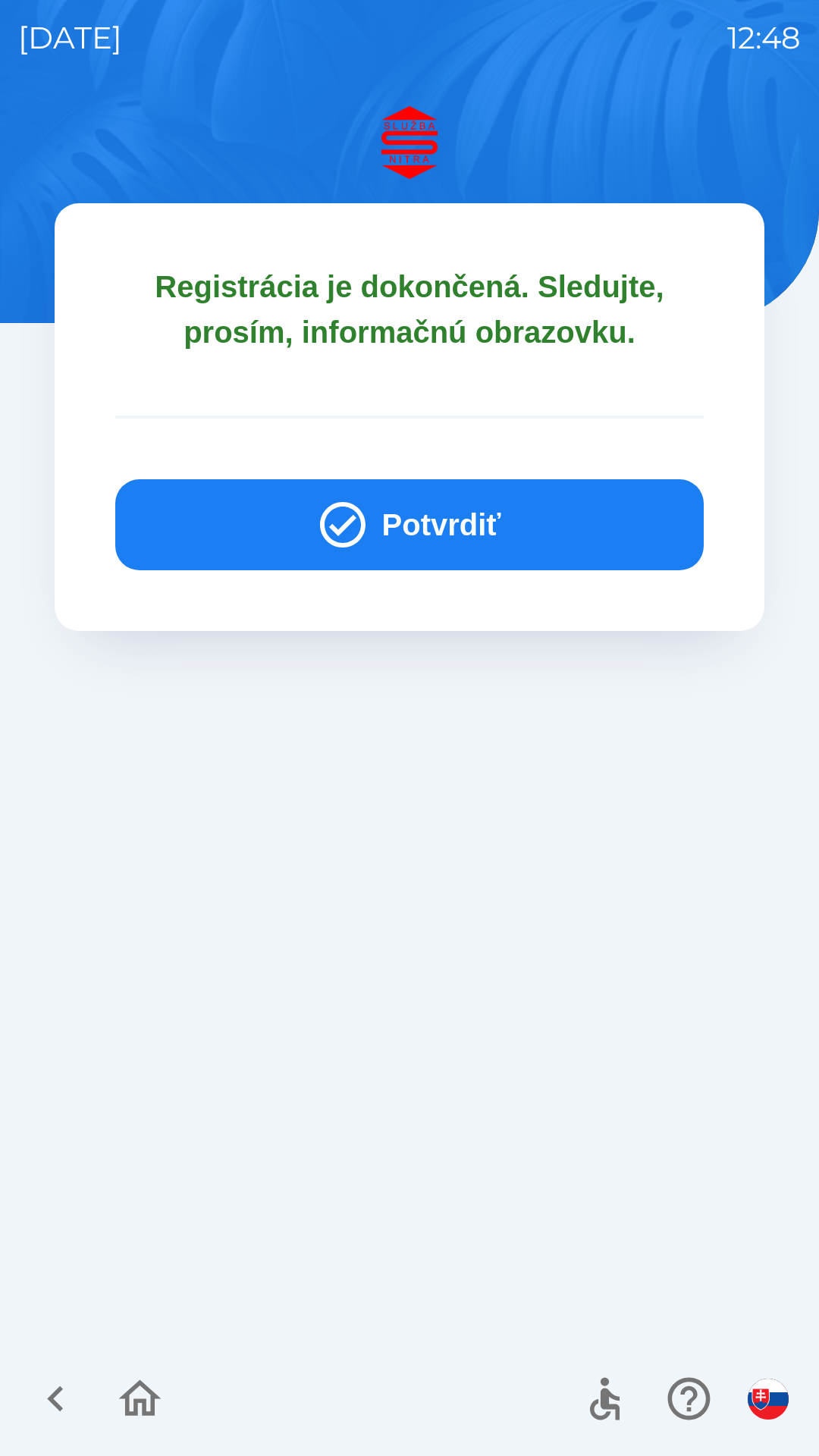
click at [432, 525] on button "Potvrdiť" at bounding box center [409, 525] width 588 height 91
